Goal: Feedback & Contribution: Leave review/rating

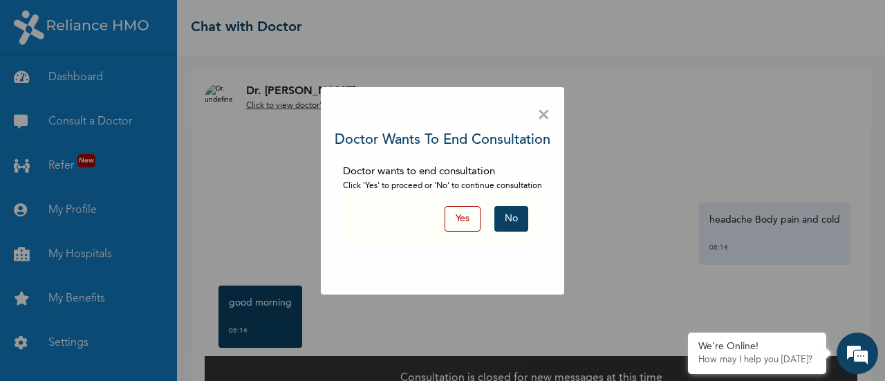
scroll to position [1607, 0]
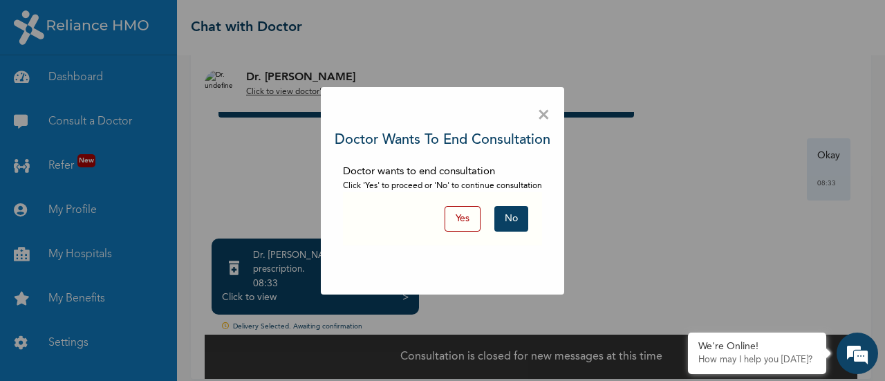
click at [471, 223] on button "Yes" at bounding box center [462, 219] width 36 height 26
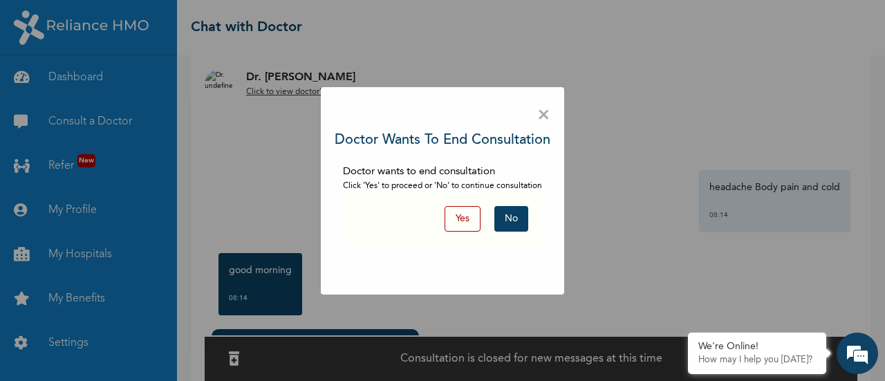
scroll to position [70, 0]
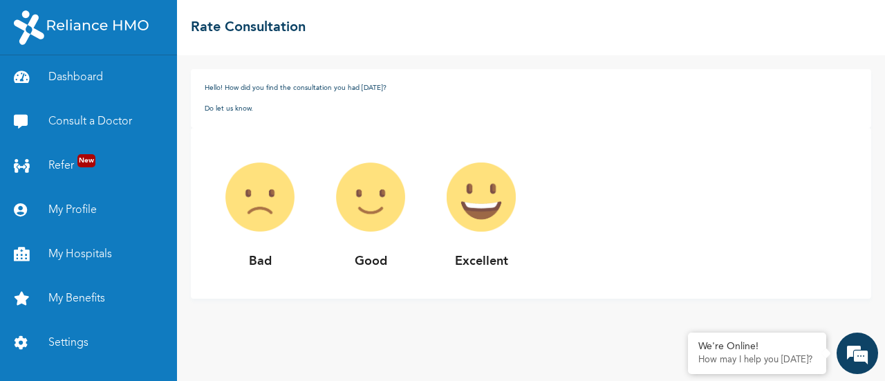
click at [471, 223] on img at bounding box center [481, 197] width 111 height 111
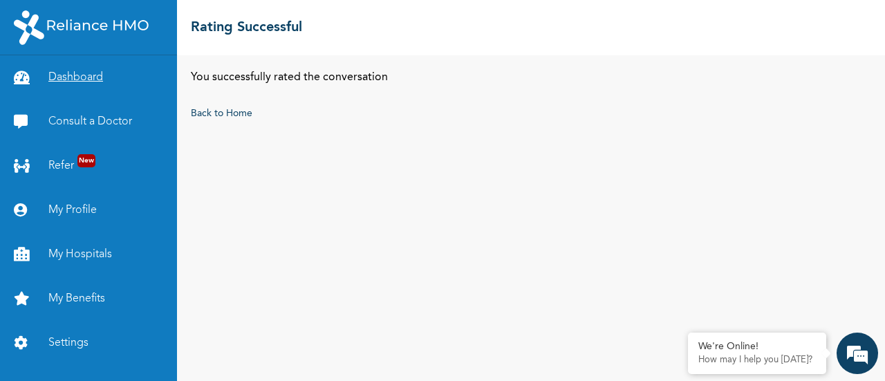
click at [86, 72] on link "Dashboard" at bounding box center [88, 77] width 177 height 44
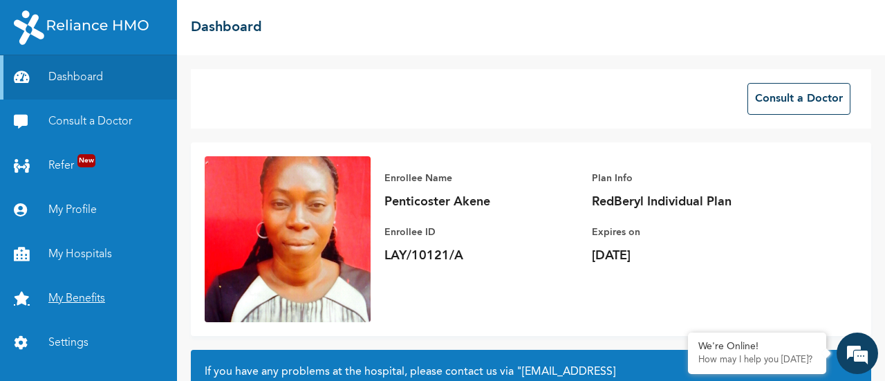
click at [95, 295] on link "My Benefits" at bounding box center [88, 298] width 177 height 44
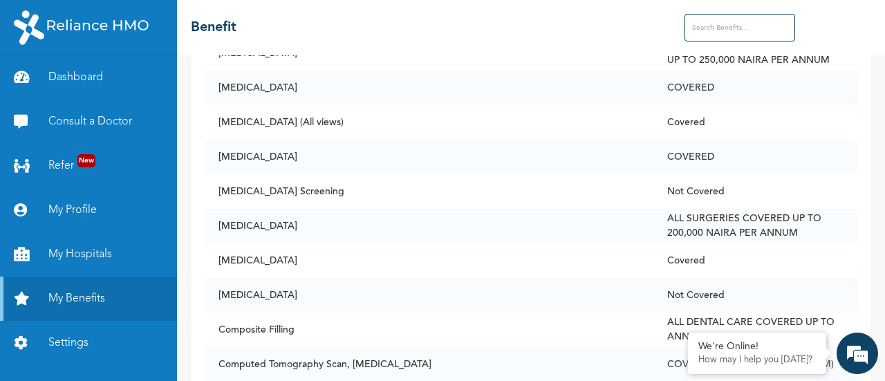
scroll to position [1593, 0]
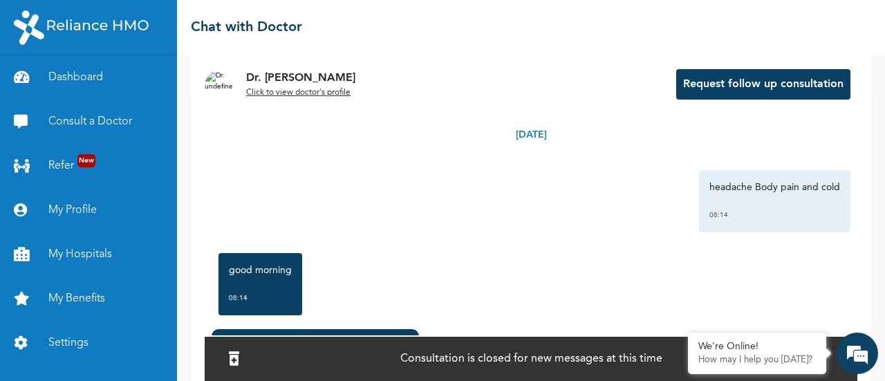
scroll to position [72, 0]
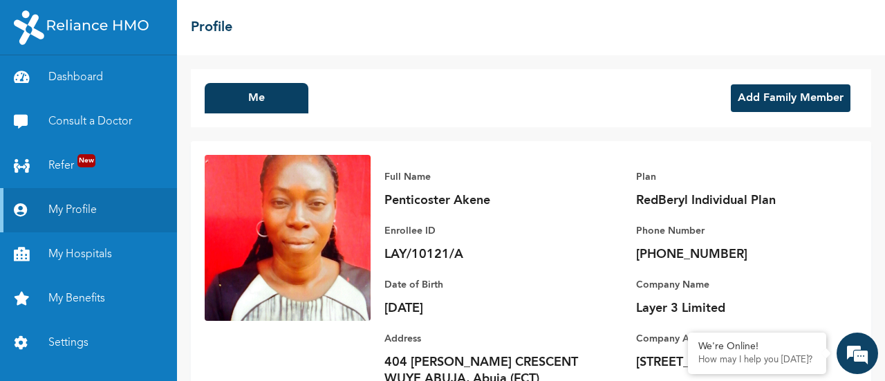
click at [883, 3] on div "☰ Profile" at bounding box center [531, 27] width 708 height 55
